Goal: Task Accomplishment & Management: Manage account settings

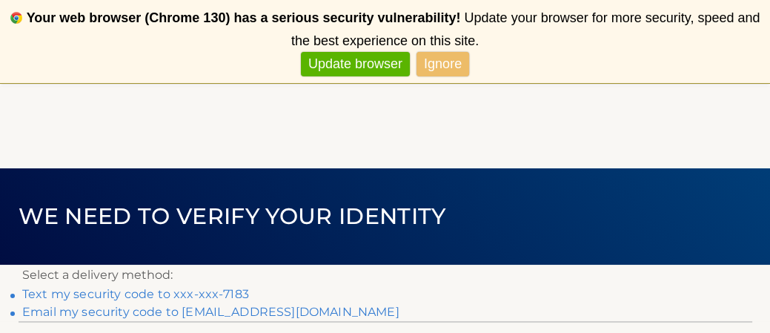
click at [219, 293] on link "Text my security code to xxx-xxx-7183" at bounding box center [135, 294] width 227 height 14
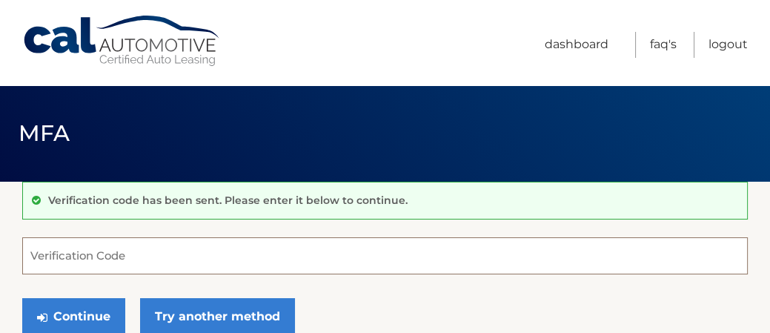
click at [229, 255] on input "Verification Code" at bounding box center [384, 255] width 725 height 37
type input "8898998"
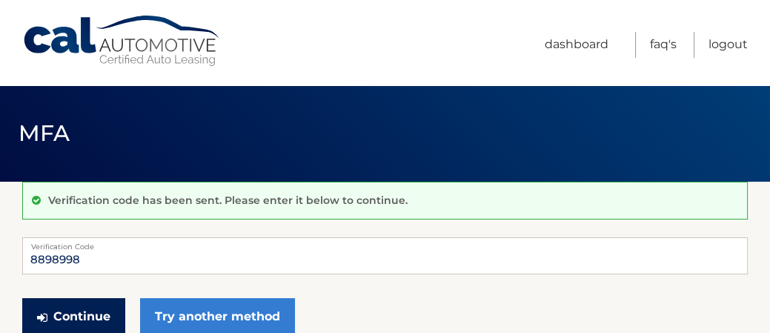
click at [99, 315] on button "Continue" at bounding box center [73, 316] width 103 height 37
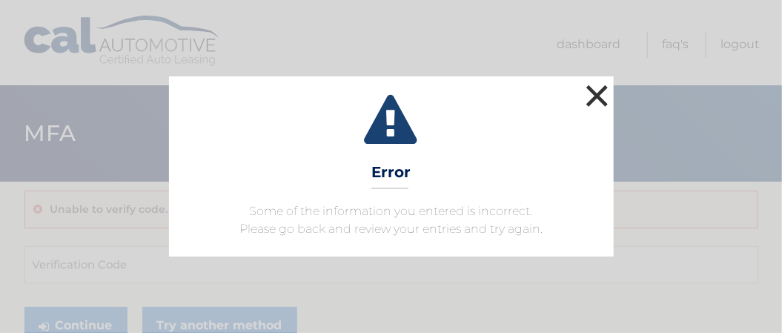
click at [593, 92] on button "×" at bounding box center [597, 96] width 30 height 30
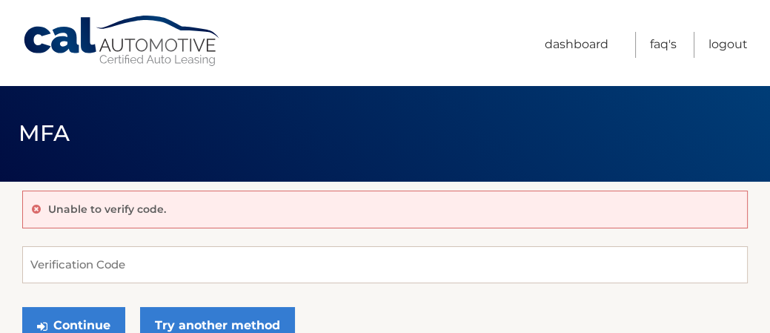
click at [396, 212] on div "Unable to verify code." at bounding box center [384, 209] width 725 height 38
click at [99, 322] on button "Continue" at bounding box center [73, 325] width 103 height 37
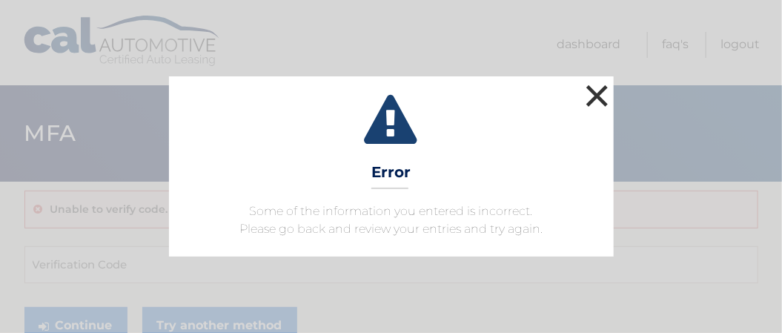
click at [602, 98] on button "×" at bounding box center [597, 96] width 30 height 30
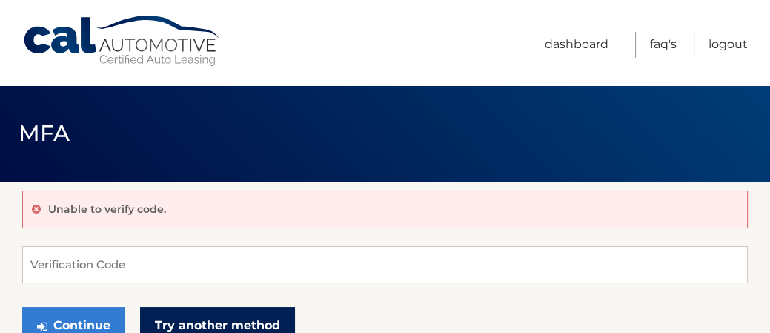
click at [243, 322] on link "Try another method" at bounding box center [217, 325] width 155 height 37
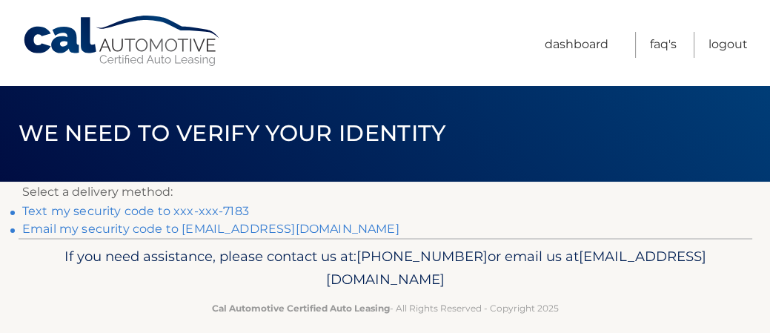
click at [181, 209] on link "Text my security code to xxx-xxx-7183" at bounding box center [135, 211] width 227 height 14
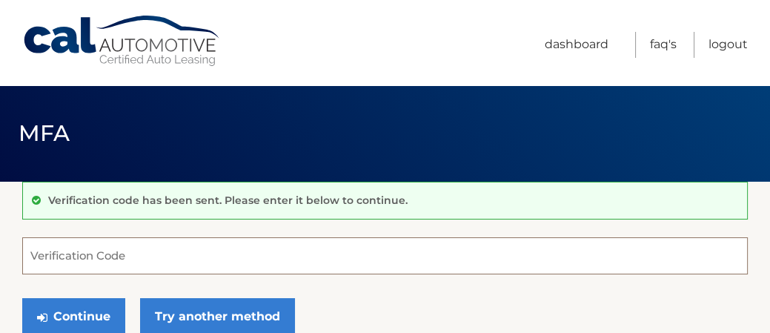
click at [493, 258] on input "Verification Code" at bounding box center [384, 255] width 725 height 37
type input "889889"
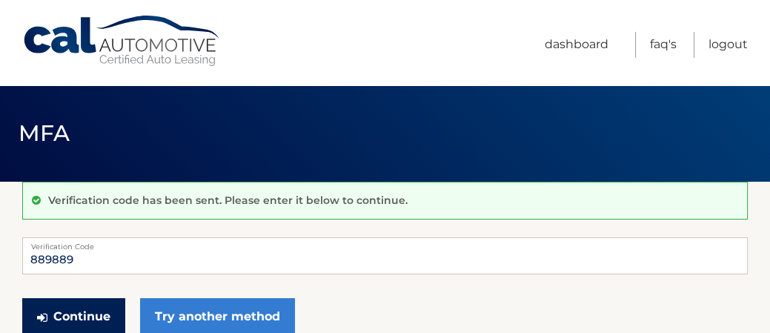
click at [95, 313] on button "Continue" at bounding box center [73, 316] width 103 height 37
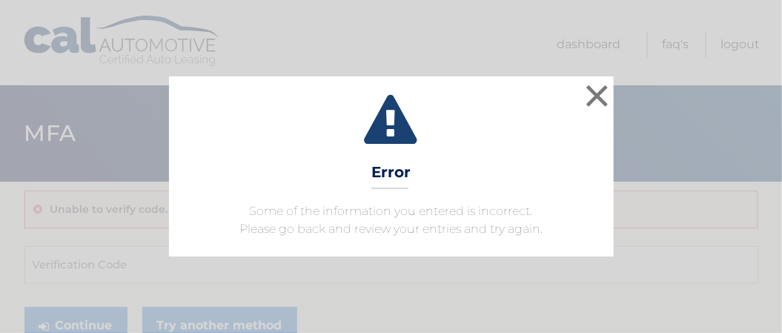
click at [588, 136] on icon at bounding box center [390, 121] width 407 height 53
click at [596, 93] on button "×" at bounding box center [597, 96] width 30 height 30
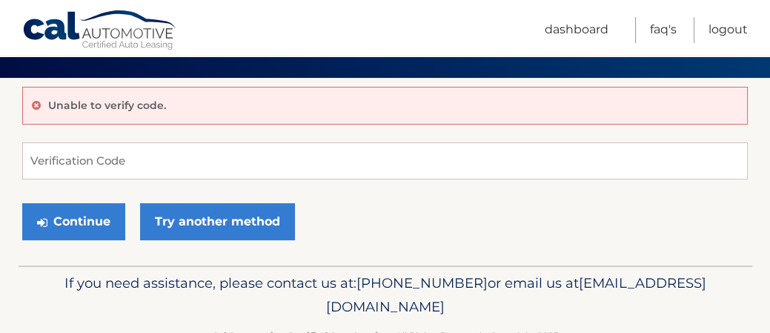
scroll to position [104, 0]
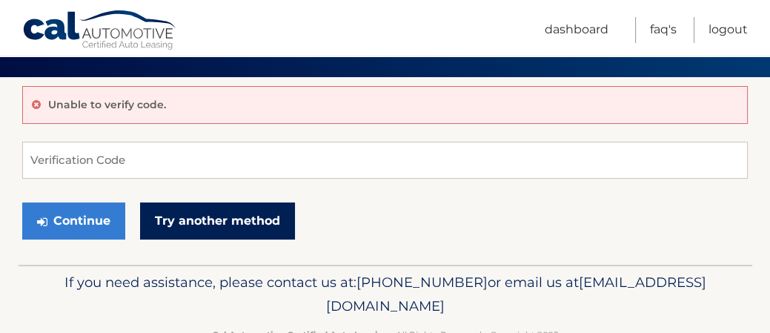
click at [259, 223] on link "Try another method" at bounding box center [217, 220] width 155 height 37
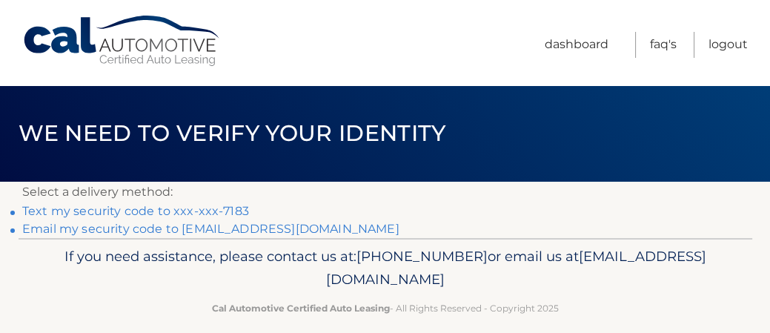
click at [165, 207] on link "Text my security code to xxx-xxx-7183" at bounding box center [135, 211] width 227 height 14
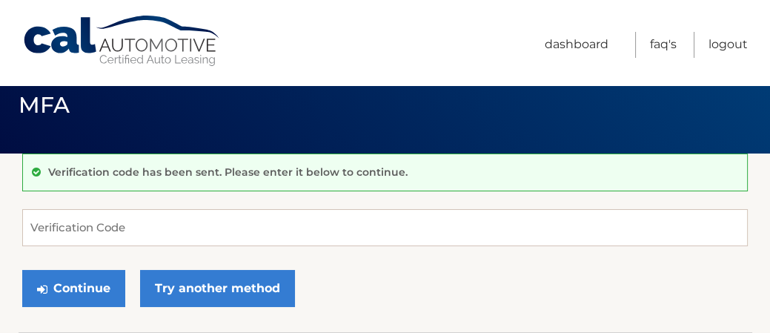
scroll to position [37, 0]
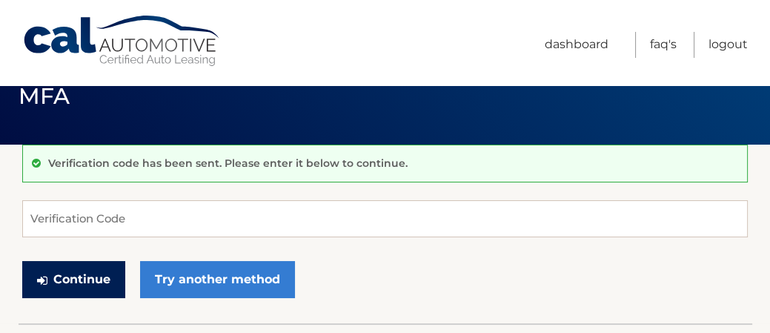
click at [104, 276] on button "Continue" at bounding box center [73, 279] width 103 height 37
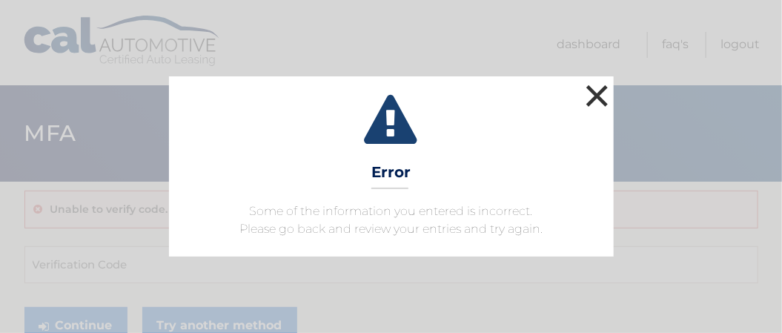
click at [588, 94] on button "×" at bounding box center [597, 96] width 30 height 30
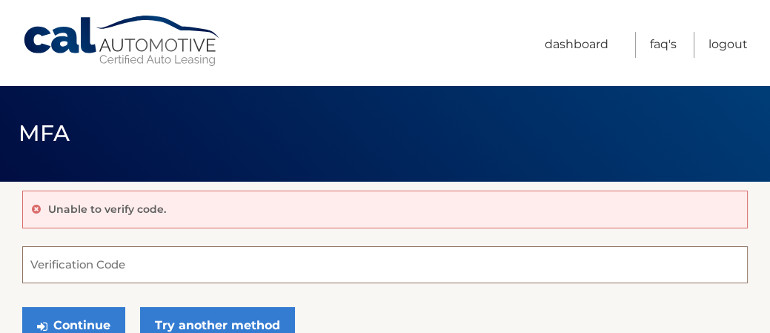
click at [350, 265] on input "Verification Code" at bounding box center [384, 264] width 725 height 37
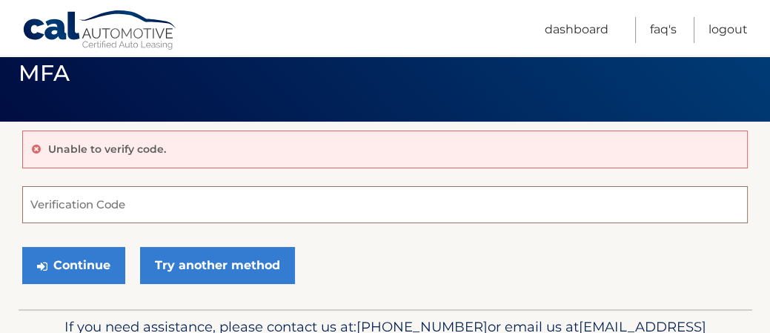
scroll to position [64, 0]
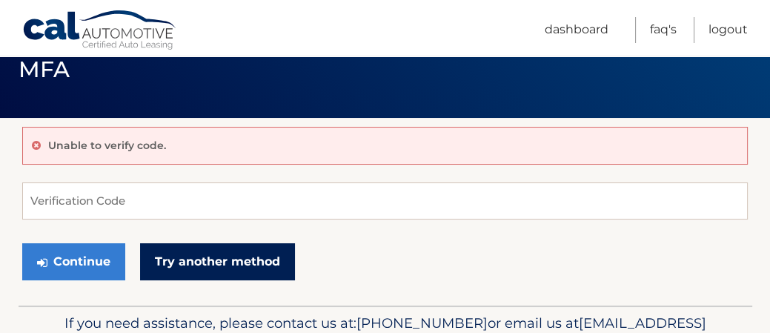
click at [247, 259] on link "Try another method" at bounding box center [217, 261] width 155 height 37
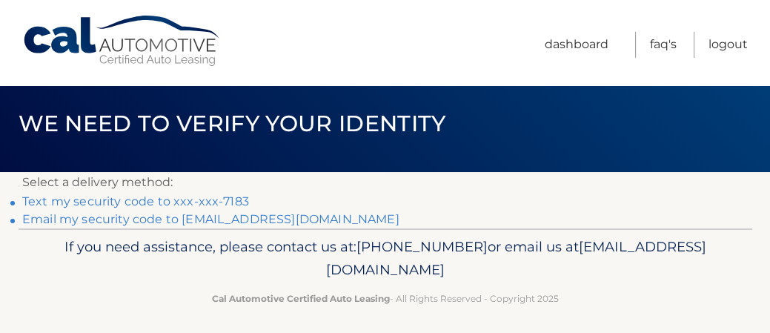
scroll to position [9, 0]
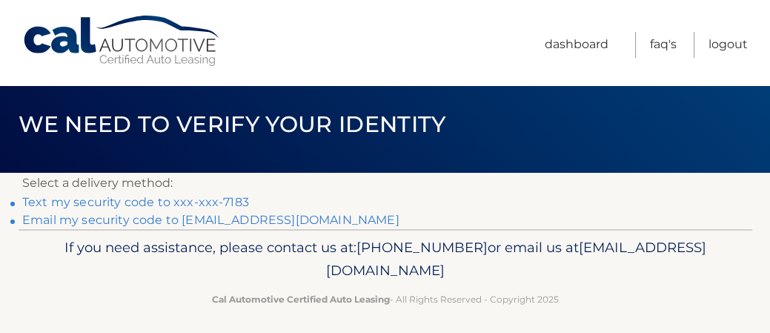
click at [273, 217] on link "Email my security code to [EMAIL_ADDRESS][DOMAIN_NAME]" at bounding box center [210, 220] width 377 height 14
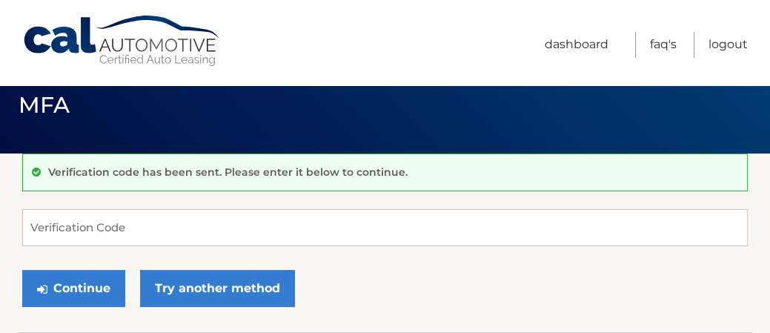
scroll to position [28, 0]
click at [427, 274] on div "Continue Try another method" at bounding box center [384, 289] width 725 height 50
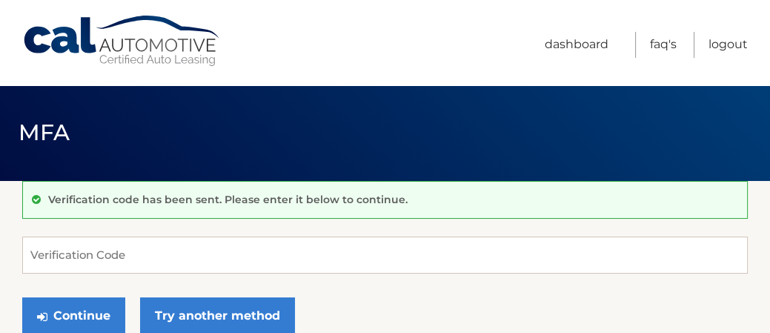
scroll to position [0, 0]
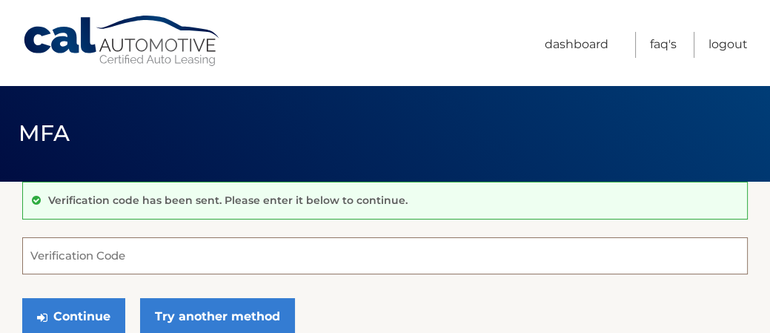
click at [266, 253] on input "Verification Code" at bounding box center [384, 255] width 725 height 37
type input "880528"
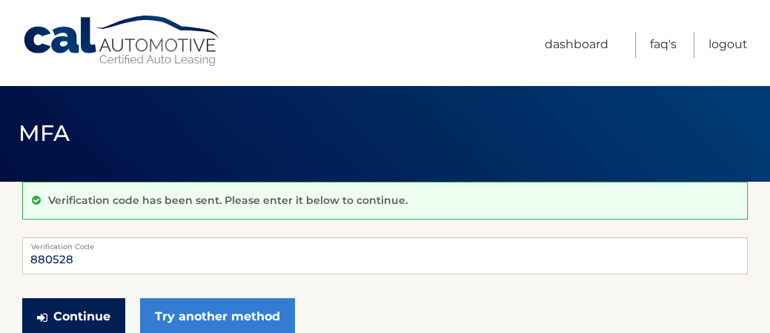
click at [96, 315] on button "Continue" at bounding box center [73, 316] width 103 height 37
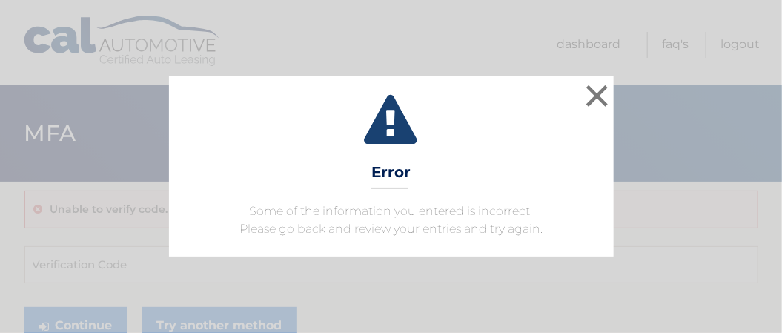
click at [633, 265] on div "× Error Some of the information you entered is incorrect. Please go back and re…" at bounding box center [391, 166] width 782 height 333
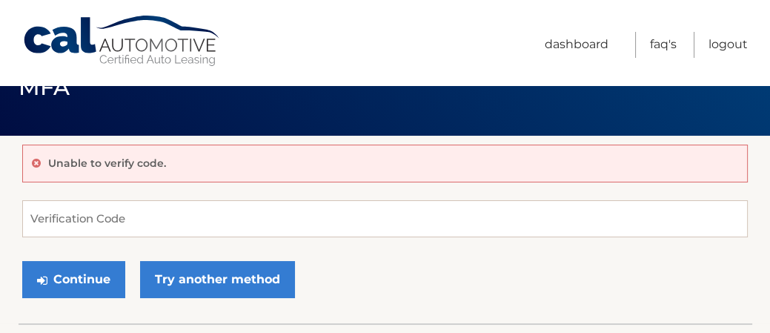
scroll to position [48, 0]
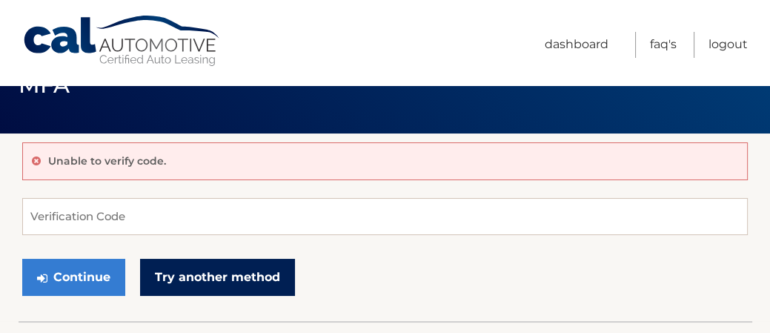
click at [247, 276] on link "Try another method" at bounding box center [217, 277] width 155 height 37
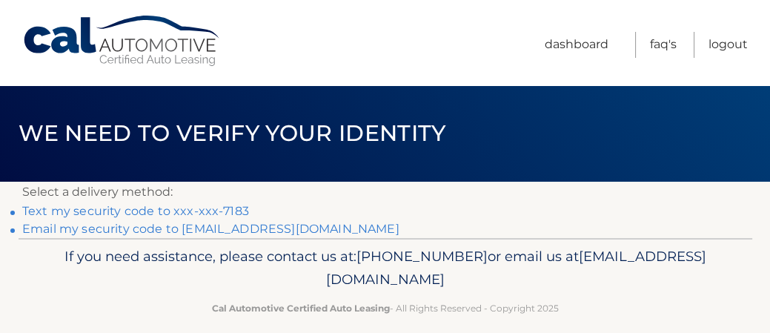
scroll to position [17, 0]
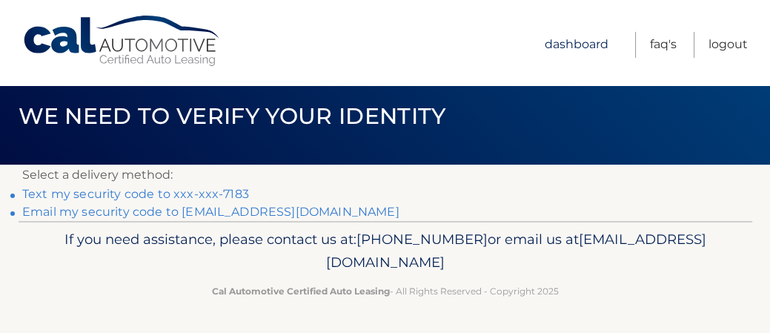
click at [591, 38] on link "Dashboard" at bounding box center [577, 45] width 64 height 26
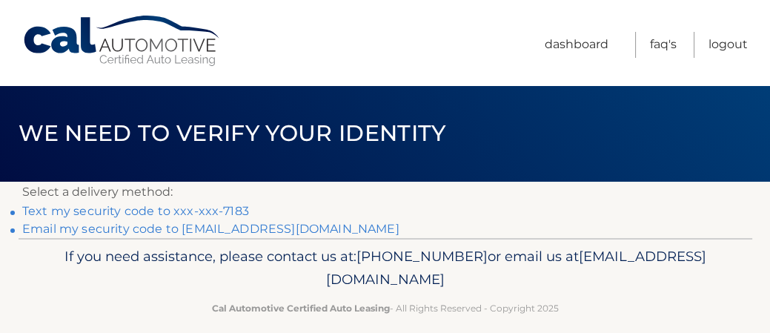
click at [150, 226] on link "Email my security code to [EMAIL_ADDRESS][DOMAIN_NAME]" at bounding box center [210, 229] width 377 height 14
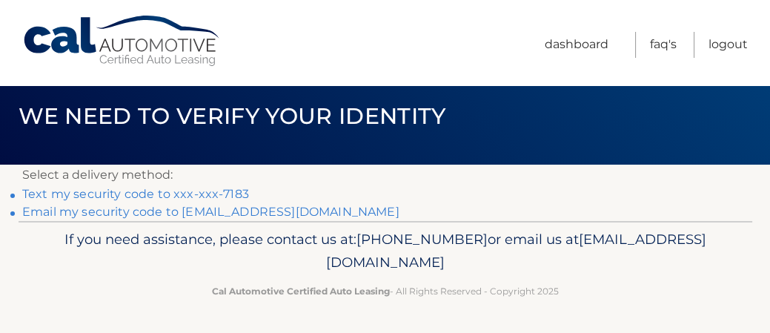
click at [136, 192] on link "Text my security code to xxx-xxx-7183" at bounding box center [135, 194] width 227 height 14
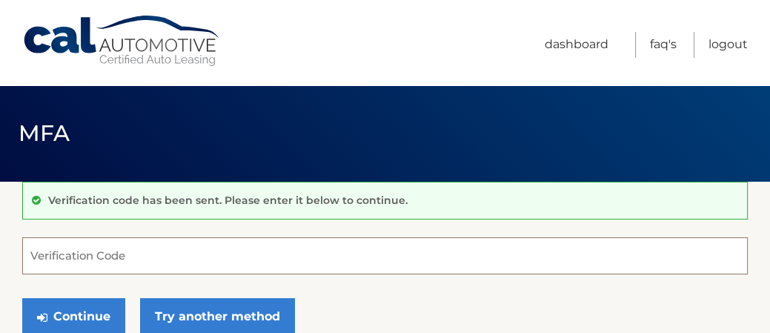
click at [248, 256] on input "Verification Code" at bounding box center [384, 255] width 725 height 37
type input "557608"
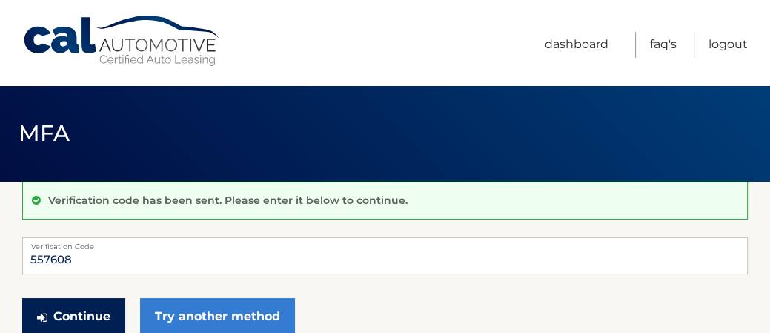
click at [93, 312] on button "Continue" at bounding box center [73, 316] width 103 height 37
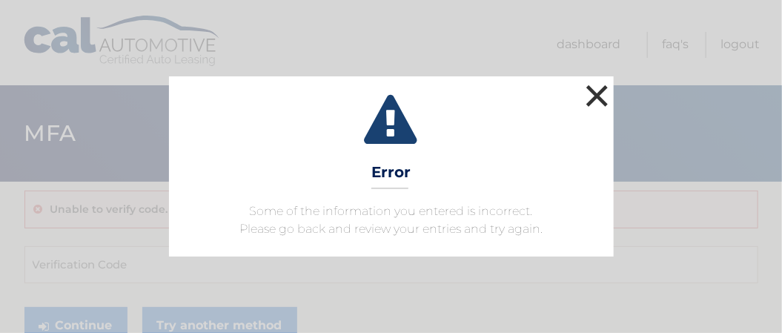
click at [596, 99] on button "×" at bounding box center [597, 96] width 30 height 30
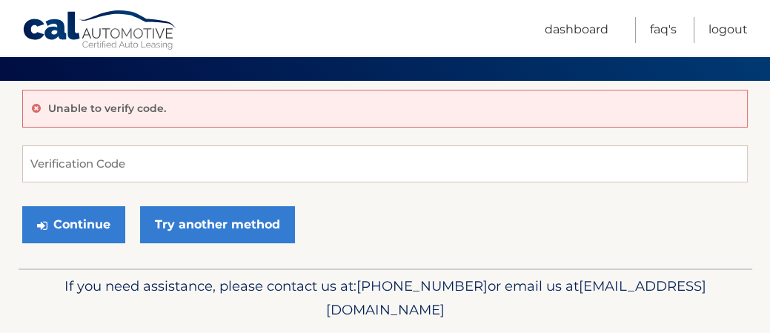
scroll to position [102, 0]
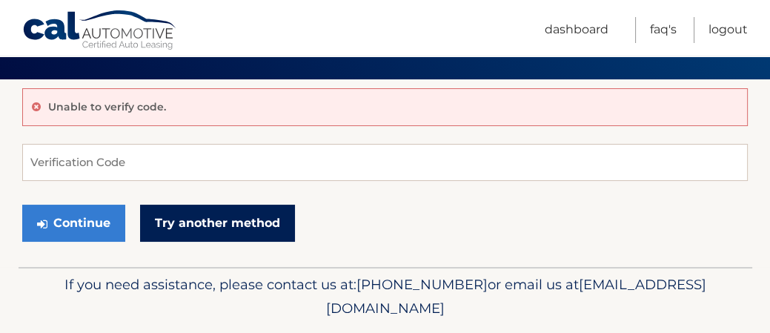
click at [259, 219] on link "Try another method" at bounding box center [217, 222] width 155 height 37
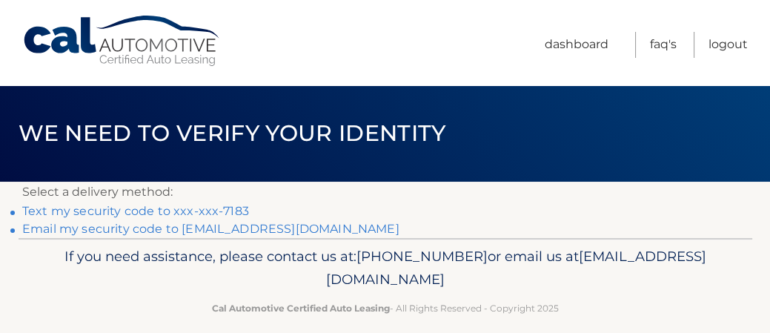
click at [283, 230] on link "Email my security code to [EMAIL_ADDRESS][DOMAIN_NAME]" at bounding box center [210, 229] width 377 height 14
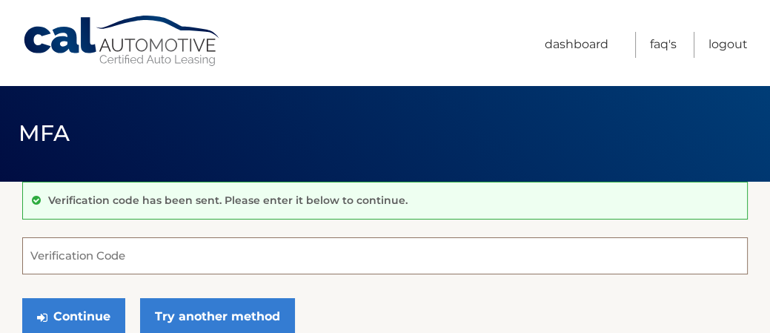
click at [312, 256] on input "Verification Code" at bounding box center [384, 255] width 725 height 37
type input "889889"
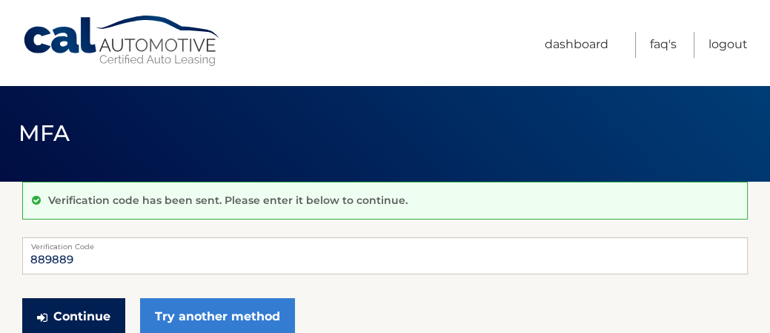
click at [93, 318] on button "Continue" at bounding box center [73, 316] width 103 height 37
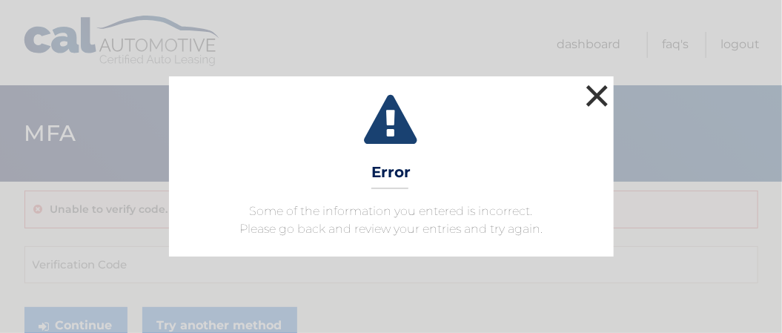
click at [596, 100] on button "×" at bounding box center [597, 96] width 30 height 30
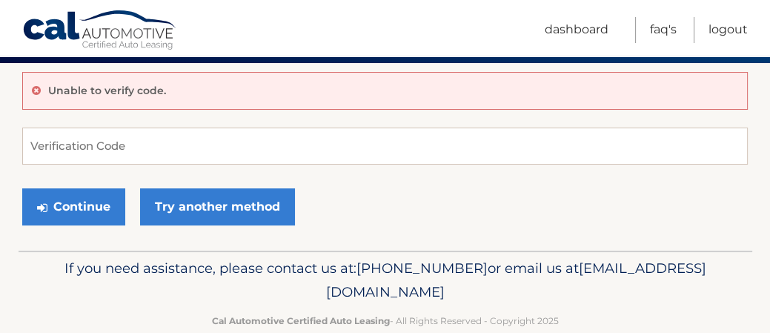
scroll to position [121, 0]
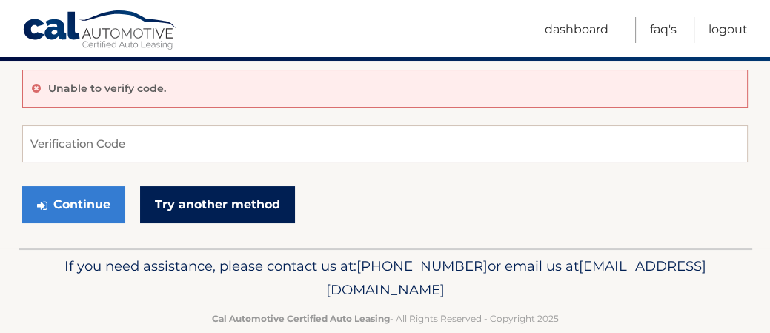
click at [255, 205] on link "Try another method" at bounding box center [217, 204] width 155 height 37
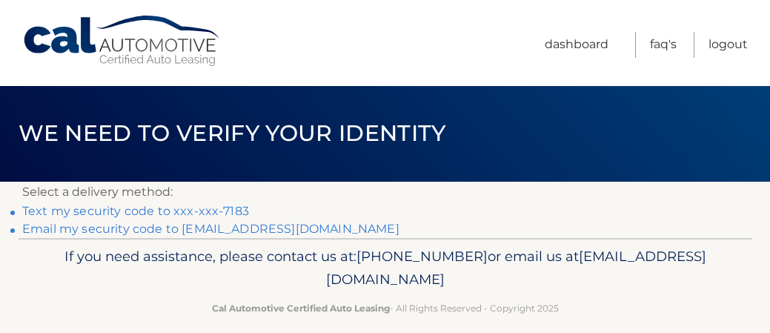
scroll to position [17, 0]
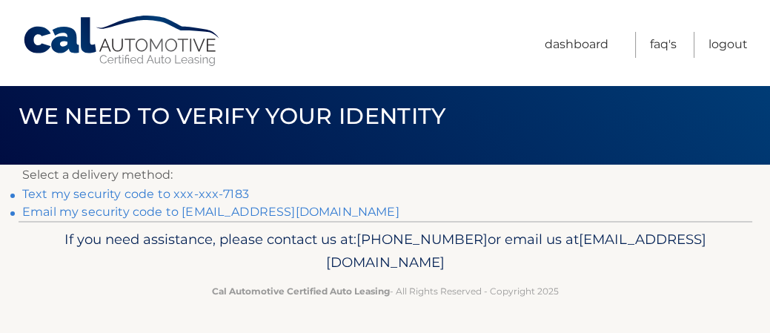
click at [272, 207] on link "Email my security code to [EMAIL_ADDRESS][DOMAIN_NAME]" at bounding box center [210, 211] width 377 height 14
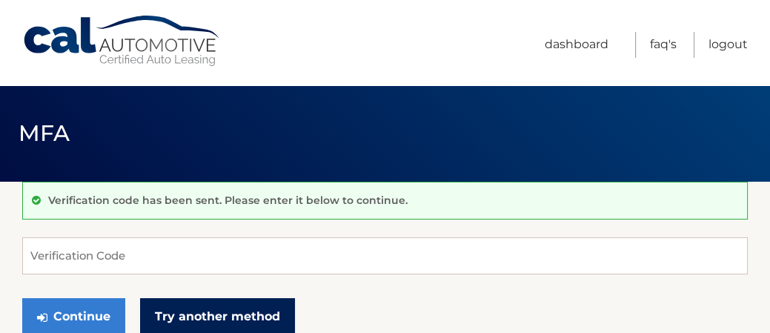
click at [256, 316] on link "Try another method" at bounding box center [217, 316] width 155 height 37
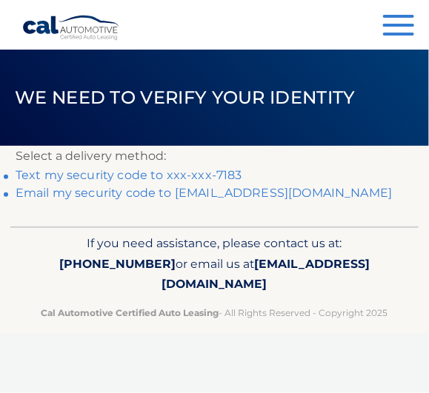
click at [215, 171] on link "Text my security code to xxx-xxx-7183" at bounding box center [129, 175] width 227 height 14
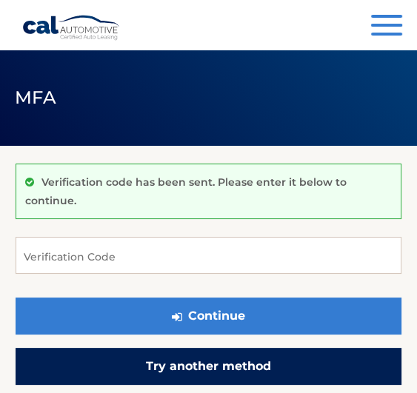
click at [256, 373] on link "Try another method" at bounding box center [209, 366] width 386 height 37
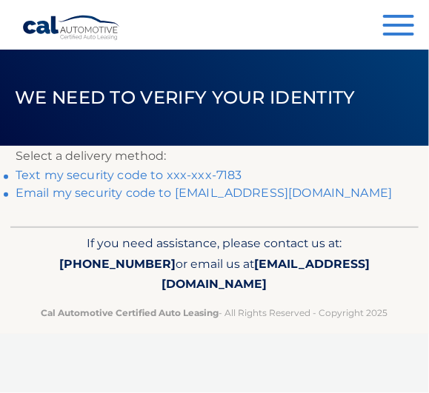
click at [227, 190] on link "Email my security code to [EMAIL_ADDRESS][DOMAIN_NAME]" at bounding box center [204, 193] width 377 height 14
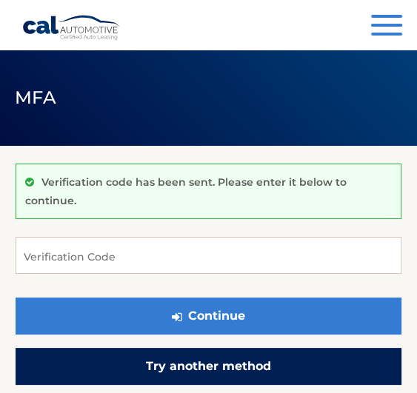
click at [262, 366] on link "Try another method" at bounding box center [209, 366] width 386 height 37
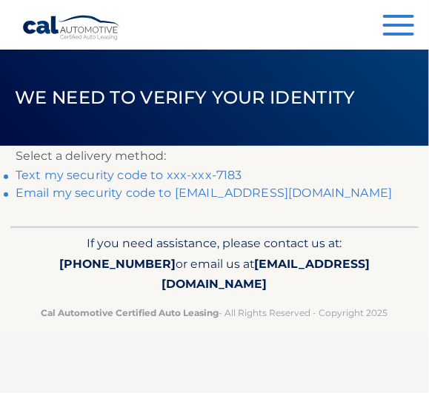
click at [161, 187] on link "Email my security code to m*********@juno.com" at bounding box center [204, 193] width 377 height 14
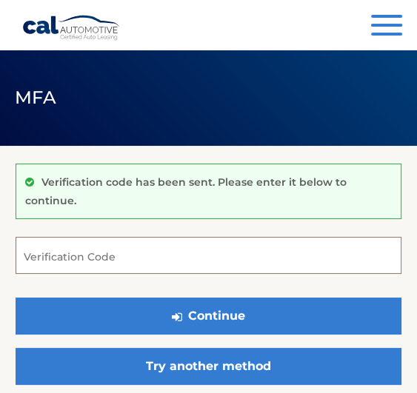
click at [107, 256] on input "Verification Code" at bounding box center [209, 255] width 386 height 37
type input "299180"
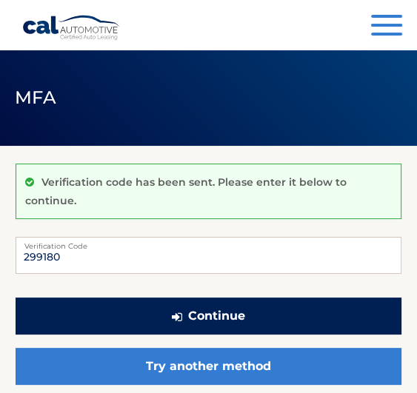
click at [234, 313] on button "Continue" at bounding box center [209, 316] width 386 height 37
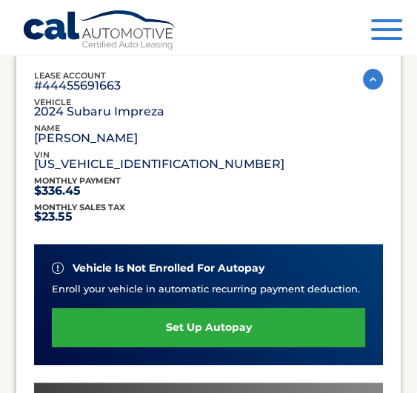
scroll to position [216, 0]
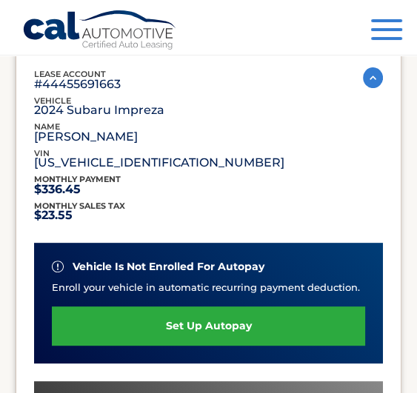
click at [238, 323] on link "set up autopay" at bounding box center [208, 326] width 313 height 39
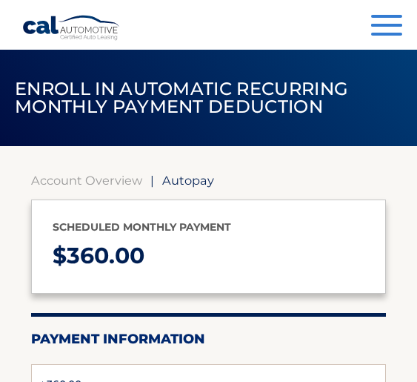
type input "360"
select select "MjU1YTVjMmQtMzcxNC00ZTRmLTllYmEtMzJiZDk0MTVhOWRl"
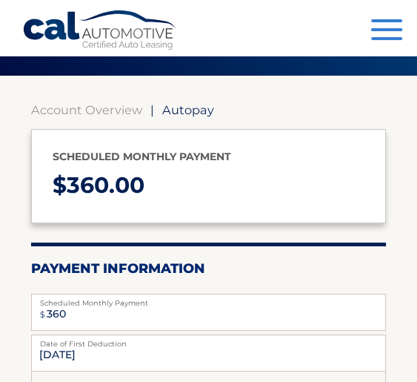
scroll to position [71, 0]
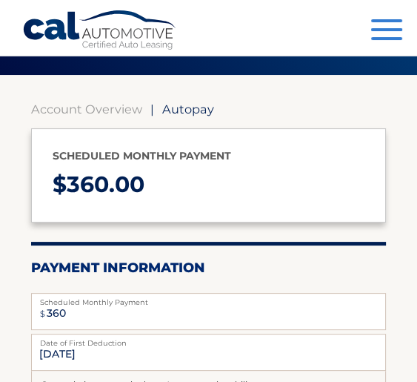
click at [310, 298] on label "Scheduled Monthly Payment" at bounding box center [209, 299] width 356 height 12
click at [310, 298] on input "360" at bounding box center [209, 311] width 356 height 37
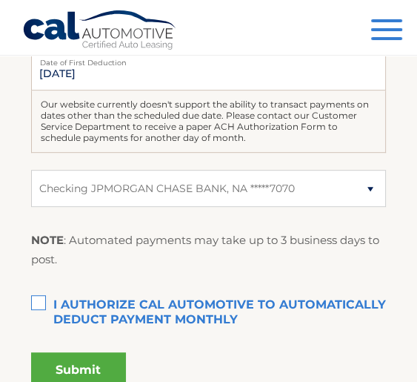
scroll to position [353, 0]
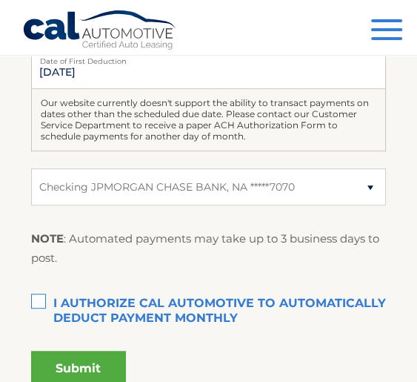
click at [37, 294] on label "I authorize cal automotive to automatically deduct payment monthly This checkbo…" at bounding box center [209, 304] width 356 height 30
click at [0, 0] on input "I authorize cal automotive to automatically deduct payment monthly This checkbo…" at bounding box center [0, 0] width 0 height 0
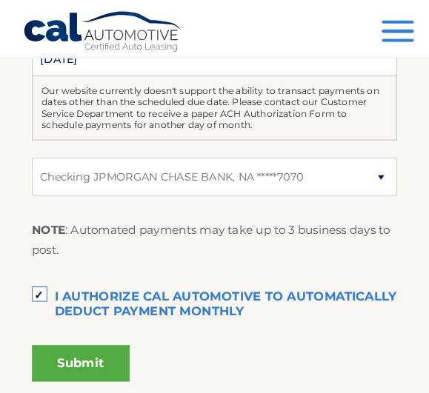
scroll to position [393, 0]
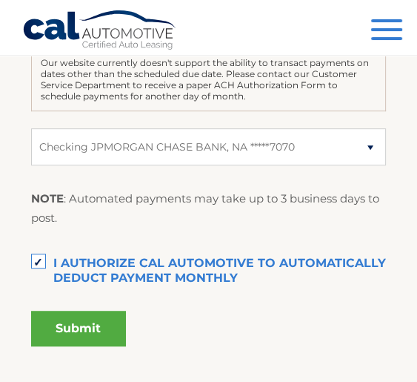
click at [87, 327] on button "Submit" at bounding box center [78, 328] width 95 height 36
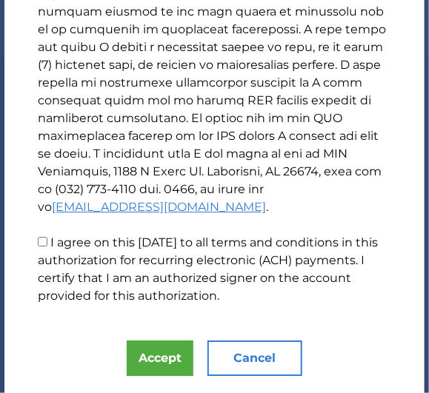
scroll to position [722, 0]
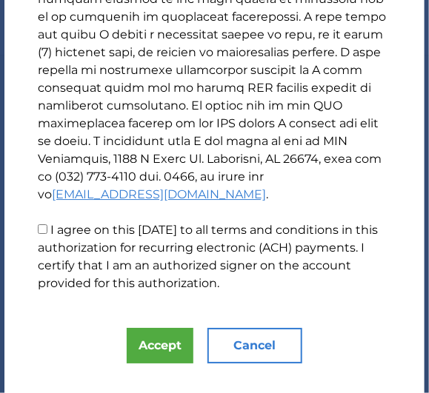
click at [42, 234] on input "I agree on this 09/05/2025 to all terms and conditions in this authorization fo…" at bounding box center [43, 229] width 10 height 10
checkbox input "true"
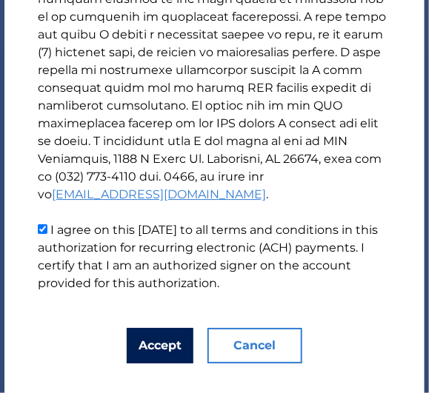
click at [162, 362] on button "Accept" at bounding box center [160, 346] width 67 height 36
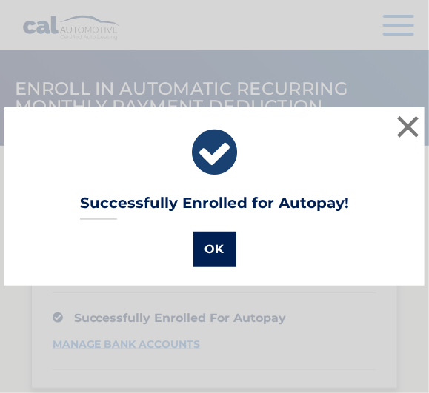
click at [212, 249] on button "OK" at bounding box center [214, 250] width 43 height 36
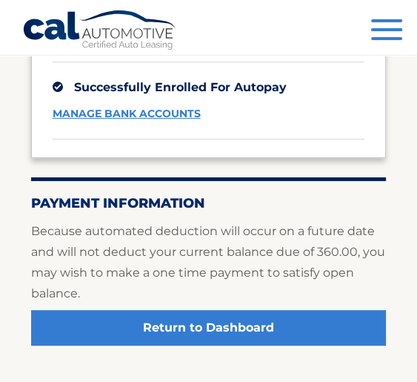
scroll to position [242, 0]
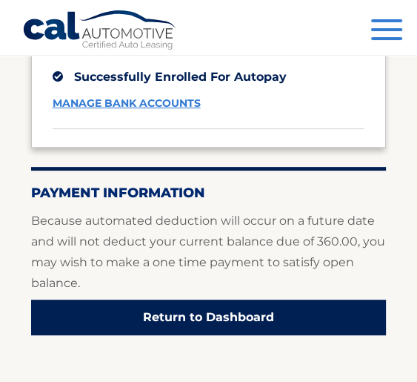
click at [266, 321] on link "Return to Dashboard" at bounding box center [209, 317] width 356 height 36
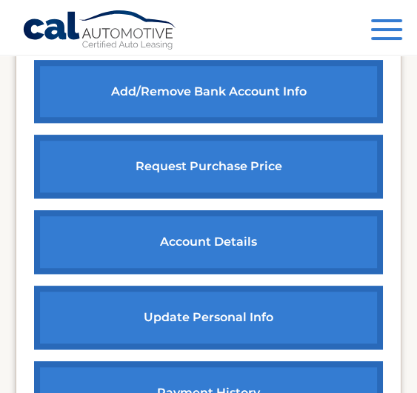
scroll to position [661, 0]
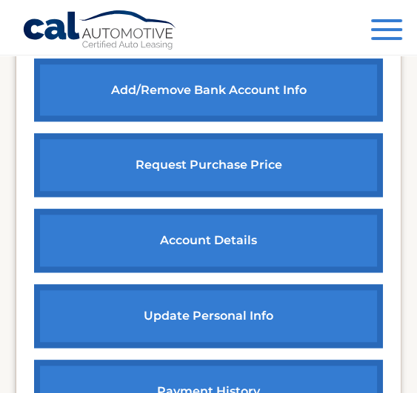
click at [253, 237] on link "account details" at bounding box center [208, 241] width 349 height 64
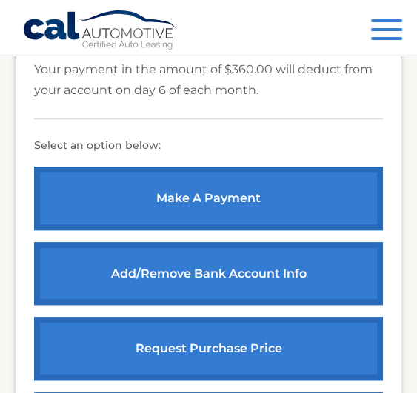
scroll to position [470, 0]
